Goal: Information Seeking & Learning: Learn about a topic

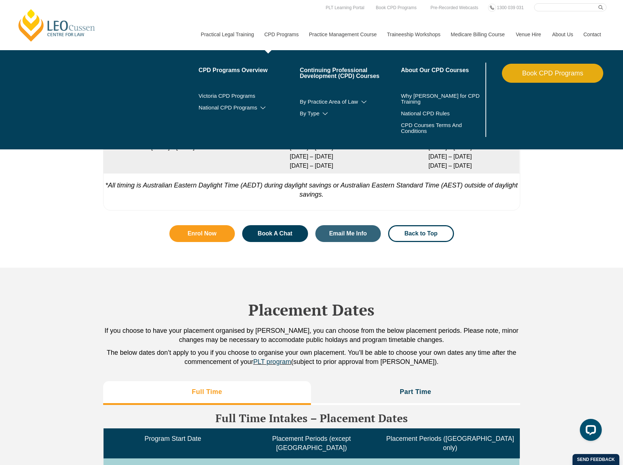
click at [279, 31] on link "CPD Programs" at bounding box center [281, 34] width 45 height 31
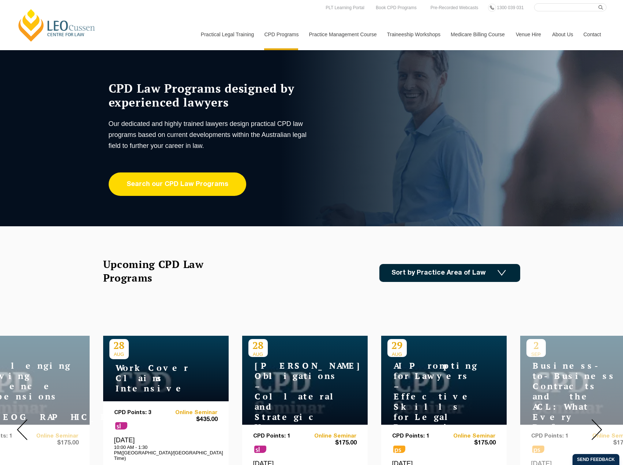
click at [171, 185] on link "Search our CPD Law Programs" at bounding box center [178, 183] width 138 height 23
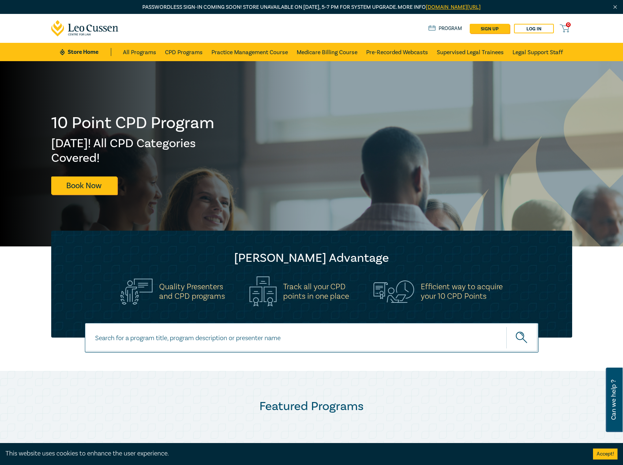
click at [289, 330] on input at bounding box center [312, 338] width 454 height 30
paste input "insolvency"
type input "insolvency"
click at [506, 326] on button "submit" at bounding box center [522, 337] width 32 height 22
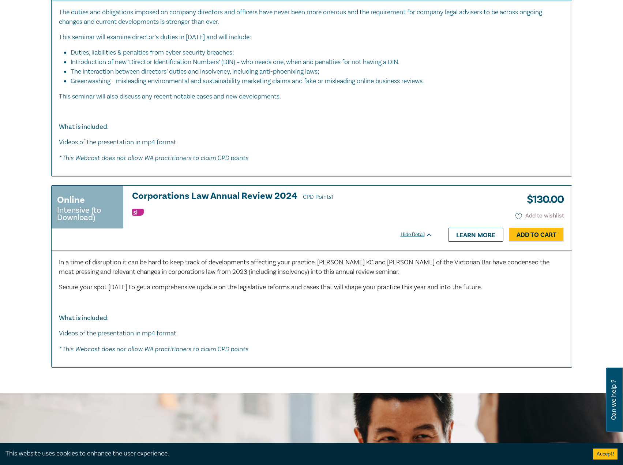
scroll to position [951, 0]
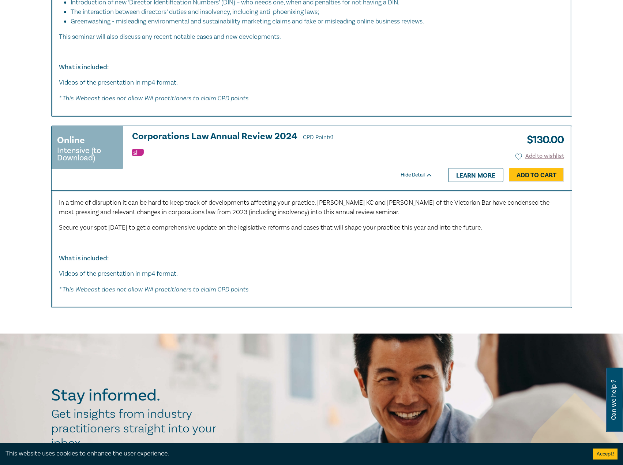
click at [564, 267] on div "In a time of disruption it can be hard to keep track of developments affecting …" at bounding box center [311, 246] width 505 height 96
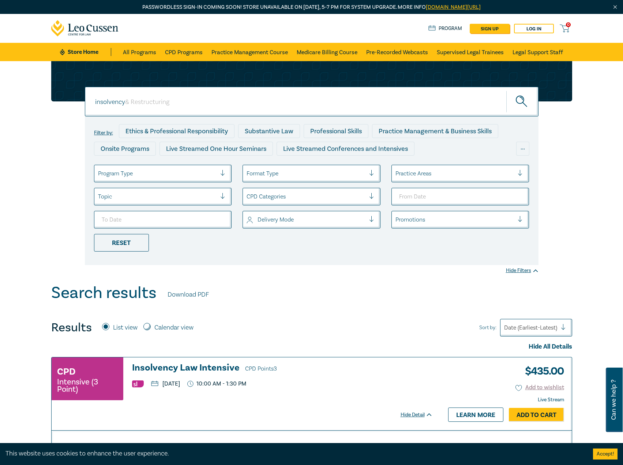
click at [150, 105] on div "insolvency insolvency" at bounding box center [312, 102] width 454 height 30
click at [150, 104] on input at bounding box center [310, 102] width 370 height 10
drag, startPoint x: 211, startPoint y: 97, endPoint x: 201, endPoint y: 99, distance: 10.5
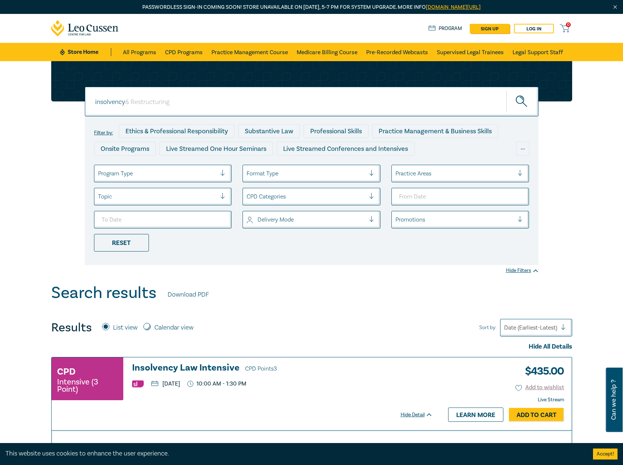
click at [201, 99] on input at bounding box center [310, 102] width 370 height 10
click at [172, 104] on input at bounding box center [310, 102] width 370 height 10
drag, startPoint x: 129, startPoint y: 100, endPoint x: 67, endPoint y: 99, distance: 61.5
click at [67, 99] on div "insolvency insolvency insolvency Filter by: Ethics & Professional Responsibilit…" at bounding box center [312, 163] width 530 height 204
click at [187, 104] on input at bounding box center [310, 102] width 370 height 10
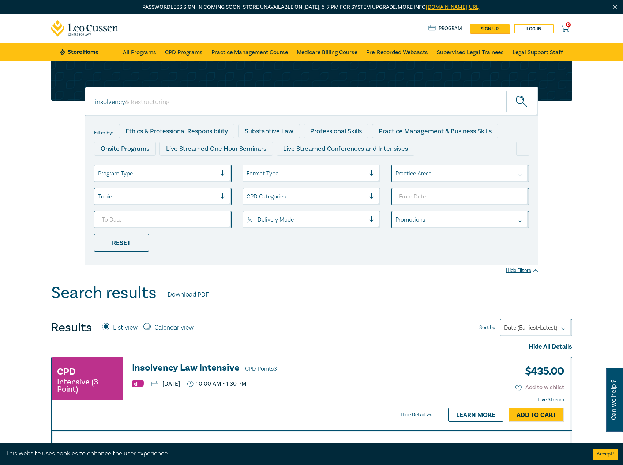
click at [188, 104] on input at bounding box center [310, 102] width 370 height 10
drag, startPoint x: 188, startPoint y: 104, endPoint x: 47, endPoint y: 103, distance: 140.8
click at [47, 103] on div "insolvency insolvency insolvency Filter by: Ethics & Professional Responsibilit…" at bounding box center [312, 163] width 530 height 204
type input "& Restructuring"
click at [109, 102] on input "insolvency" at bounding box center [312, 102] width 454 height 30
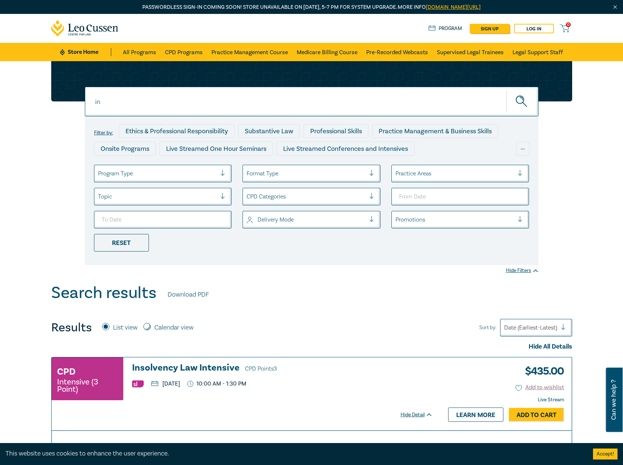
type input "i"
paste input "commercial litigation"
type input "commercial litigation"
click at [506, 90] on button "submit" at bounding box center [522, 101] width 32 height 22
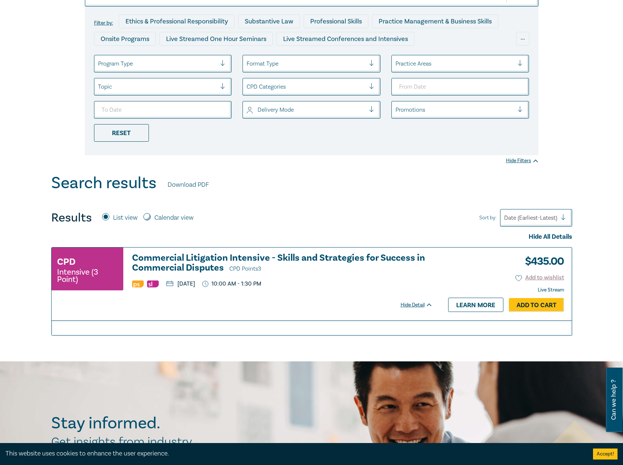
scroll to position [183, 0]
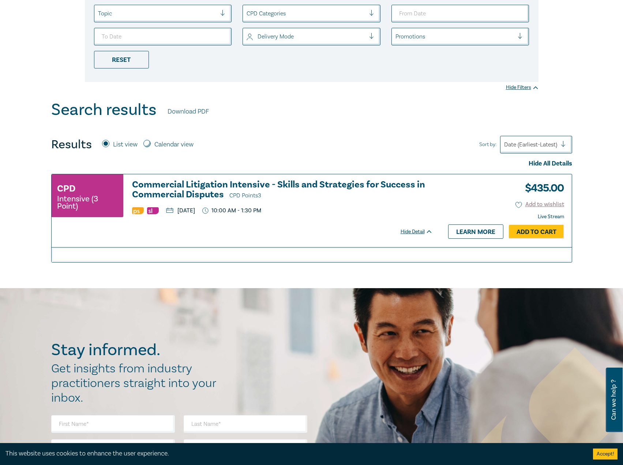
click at [190, 184] on h3 "Commercial Litigation Intensive - Skills and Strategies for Success in Commerci…" at bounding box center [282, 190] width 301 height 21
